Goal: Information Seeking & Learning: Check status

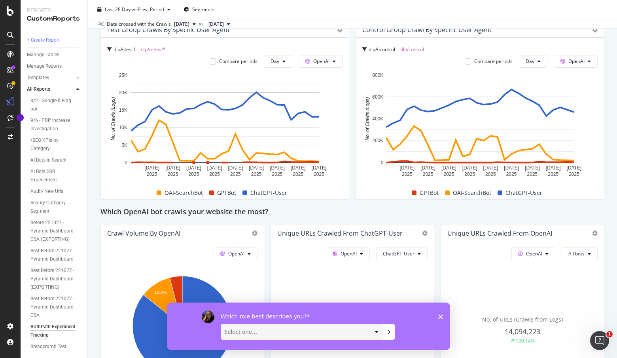
scroll to position [240, 0]
